Goal: Task Accomplishment & Management: Complete application form

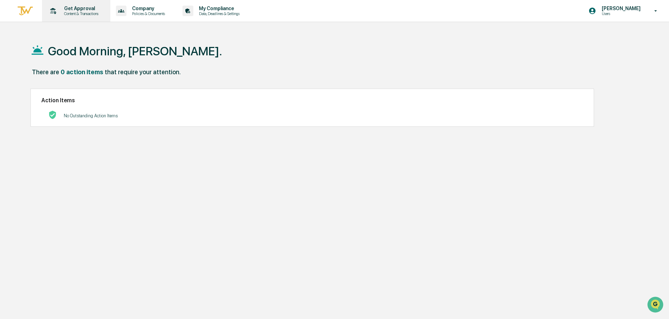
click at [60, 18] on div "Get Approval Content & Transactions" at bounding box center [75, 11] width 61 height 22
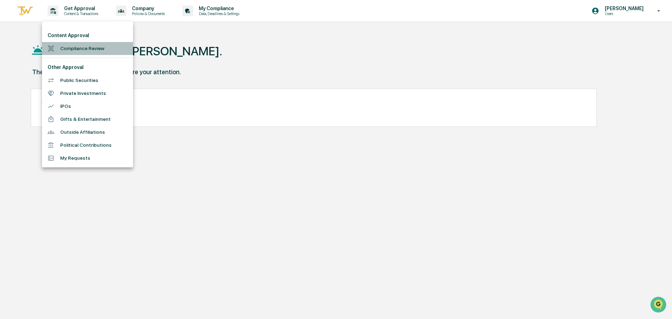
click at [74, 46] on li "Compliance Review" at bounding box center [87, 48] width 91 height 13
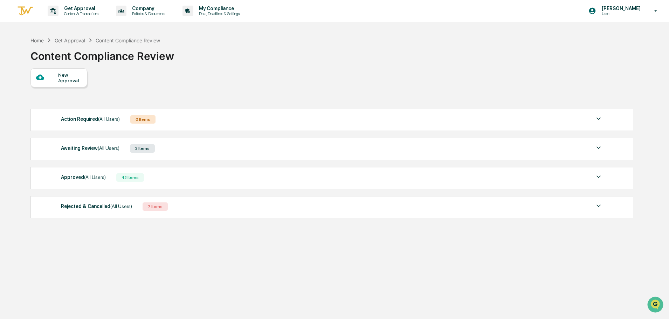
click at [62, 82] on div "New Approval" at bounding box center [69, 77] width 23 height 11
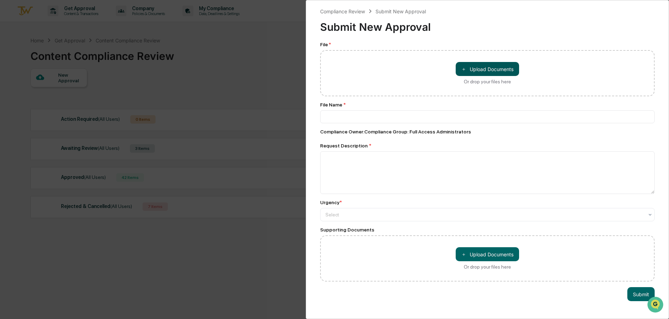
click at [505, 70] on button "＋ Upload Documents" at bounding box center [487, 69] width 63 height 14
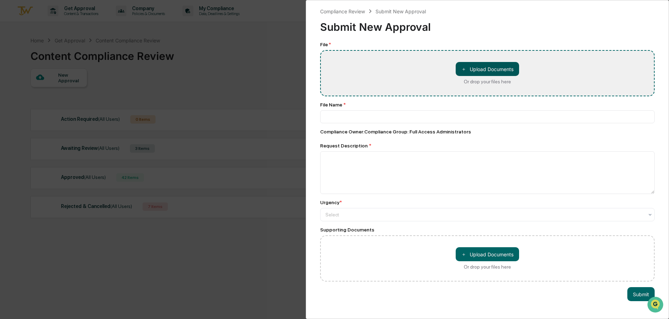
type input "**********"
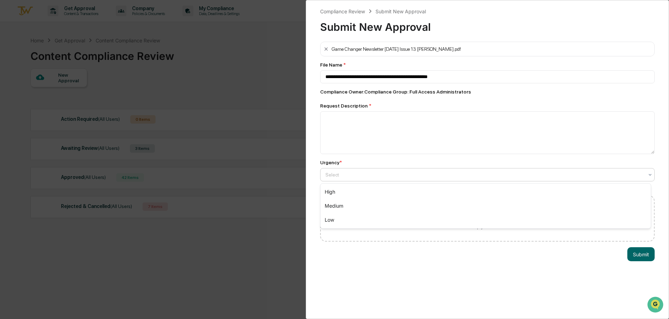
click at [330, 174] on div at bounding box center [484, 174] width 318 height 7
click at [340, 198] on div "High" at bounding box center [485, 192] width 330 height 14
click at [356, 141] on textarea at bounding box center [487, 132] width 334 height 43
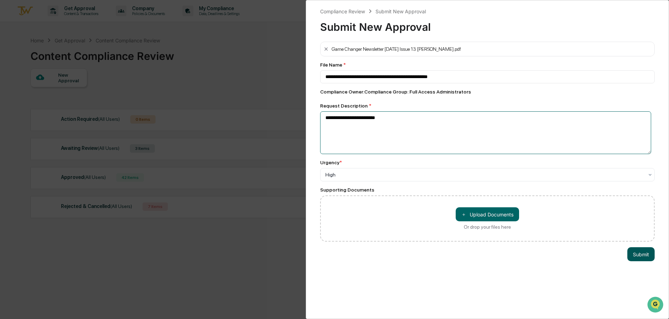
type textarea "**********"
click at [639, 259] on button "Submit" at bounding box center [640, 254] width 27 height 14
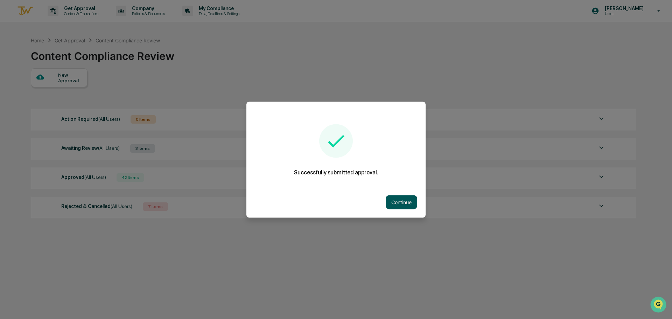
click at [397, 206] on button "Continue" at bounding box center [402, 202] width 32 height 14
